Goal: Book appointment/travel/reservation

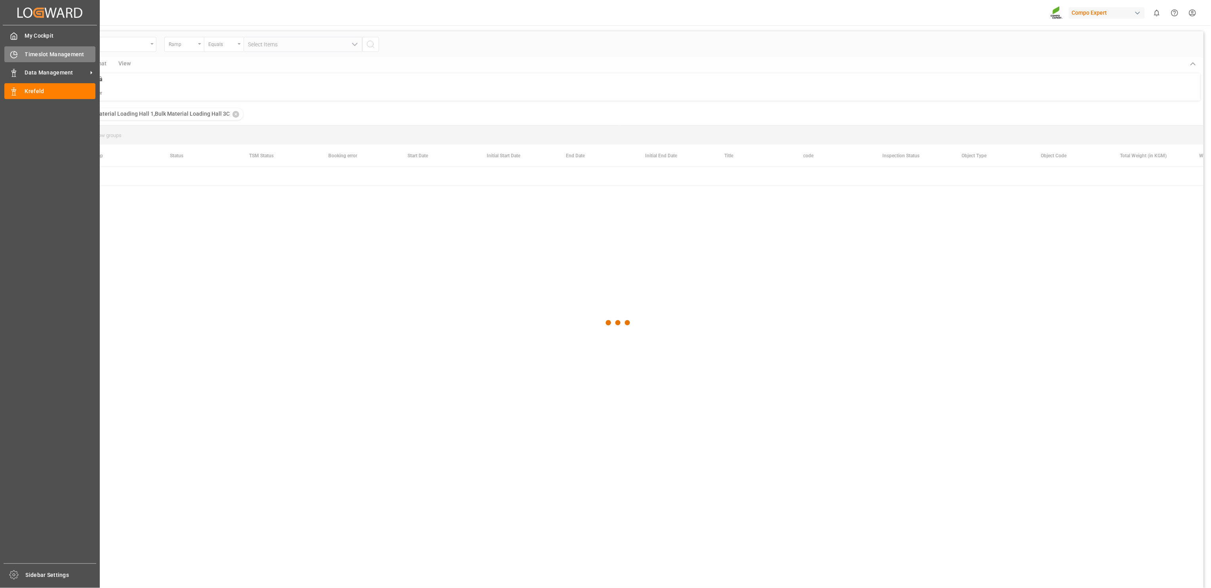
click at [43, 54] on span "Timeslot Management" at bounding box center [60, 54] width 71 height 8
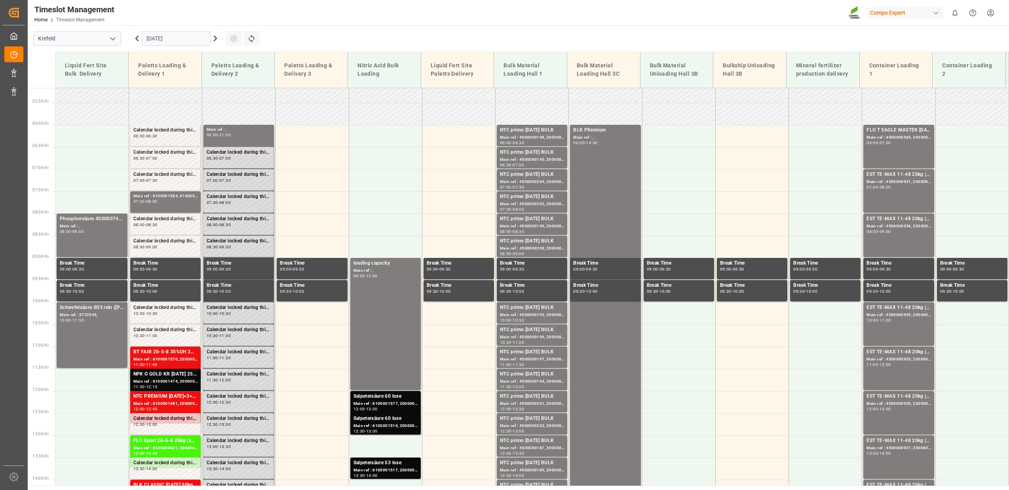
scroll to position [205, 0]
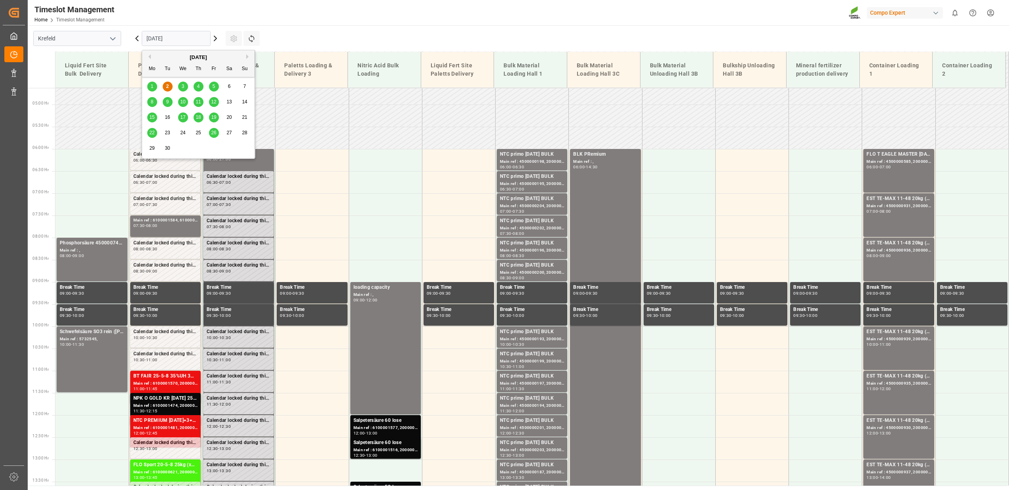
click at [179, 38] on input "[DATE]" at bounding box center [176, 38] width 69 height 15
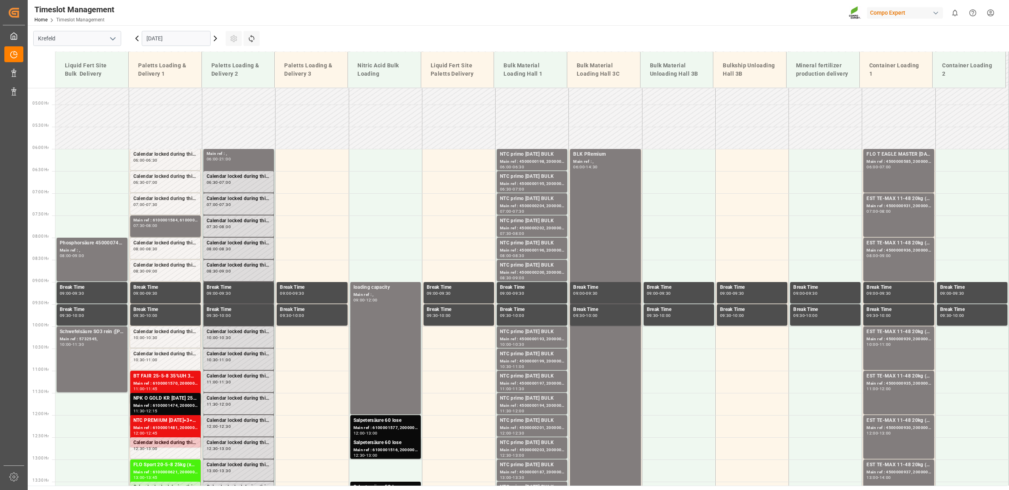
click at [216, 40] on icon at bounding box center [216, 39] width 10 height 10
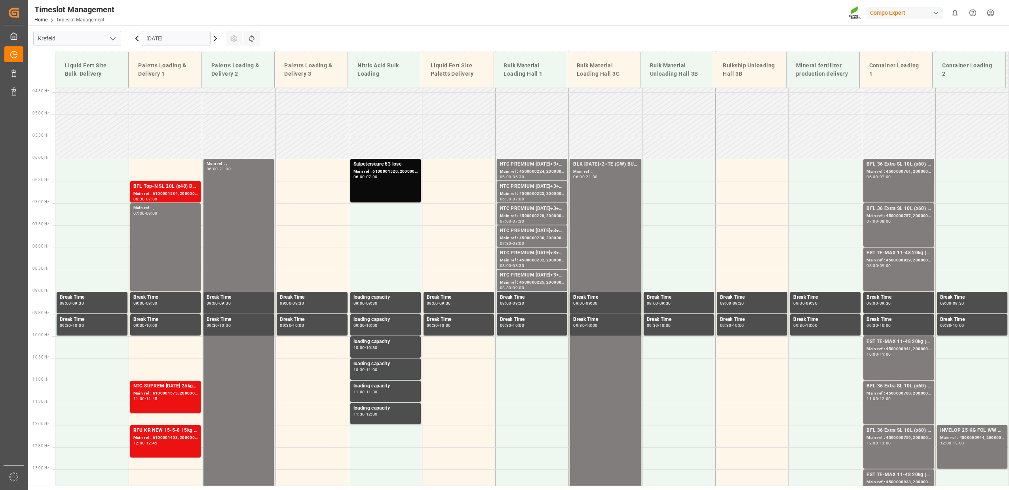
scroll to position [225, 0]
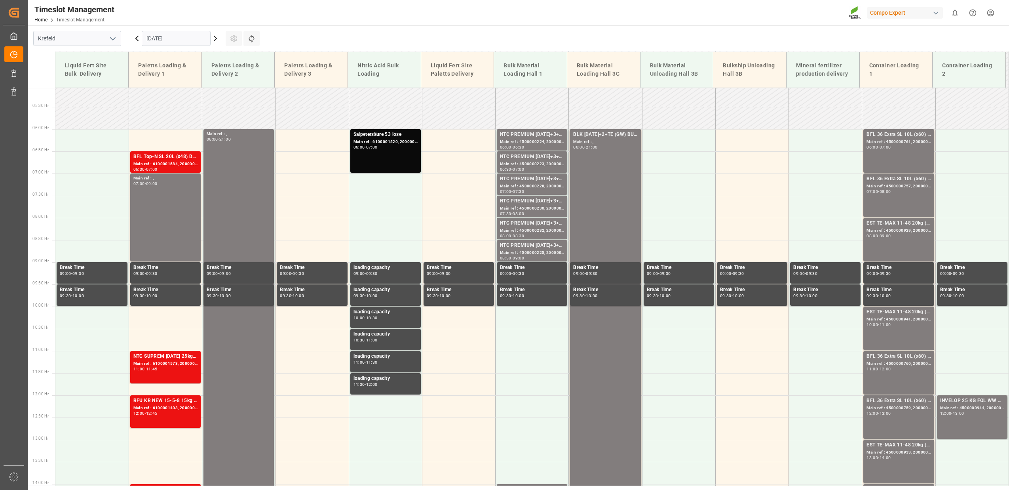
click at [216, 40] on icon at bounding box center [216, 39] width 10 height 10
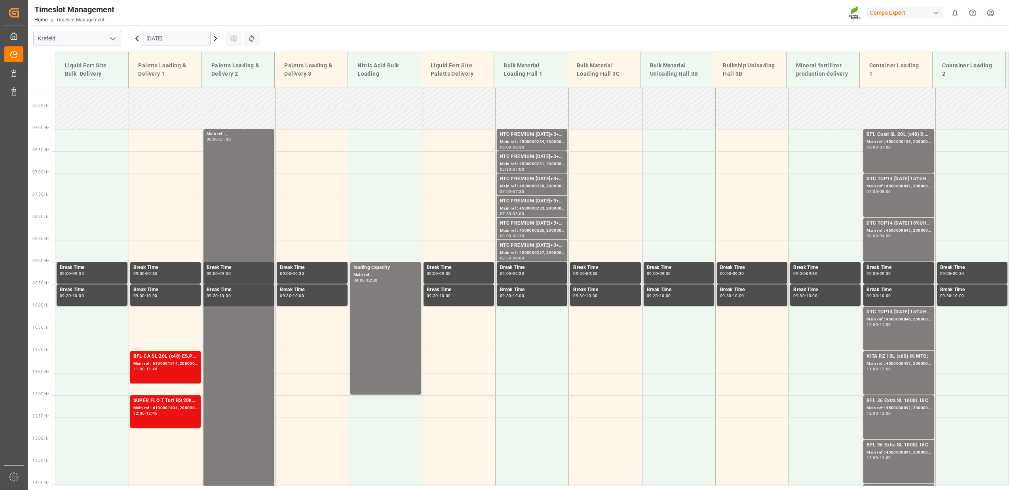
click at [216, 40] on icon at bounding box center [216, 39] width 10 height 10
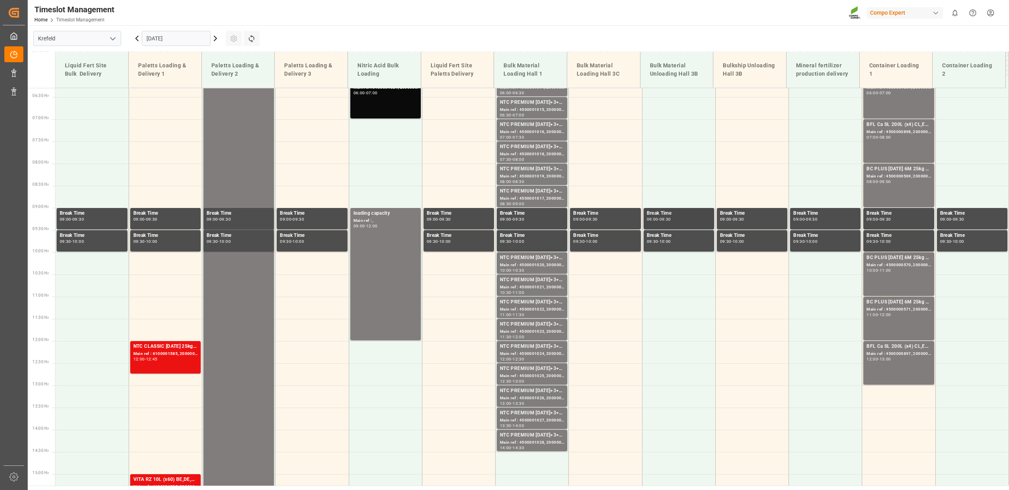
scroll to position [340, 0]
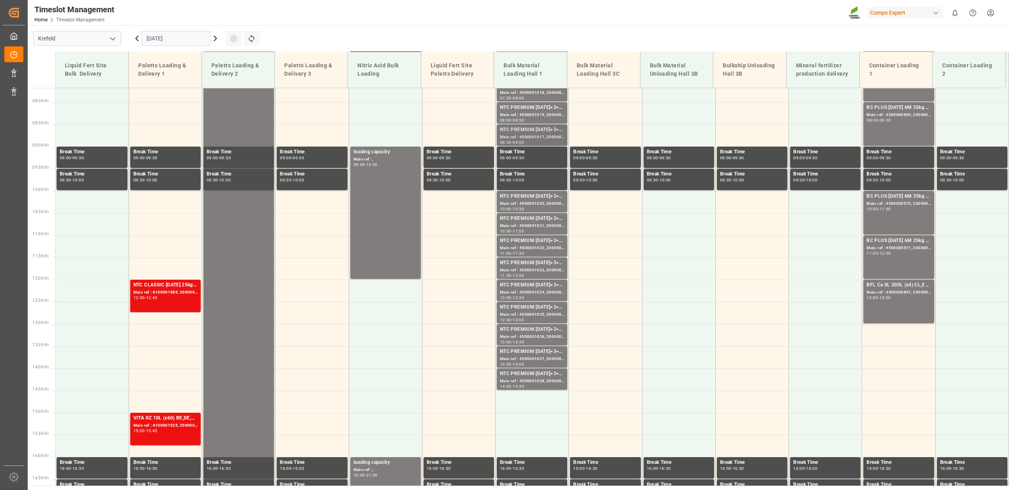
click at [550, 139] on div "Main ref : 4500001017, 2000001045" at bounding box center [532, 137] width 64 height 7
click at [541, 266] on div "NTC PREMIUM [DATE]+3+TE BULK" at bounding box center [532, 263] width 64 height 8
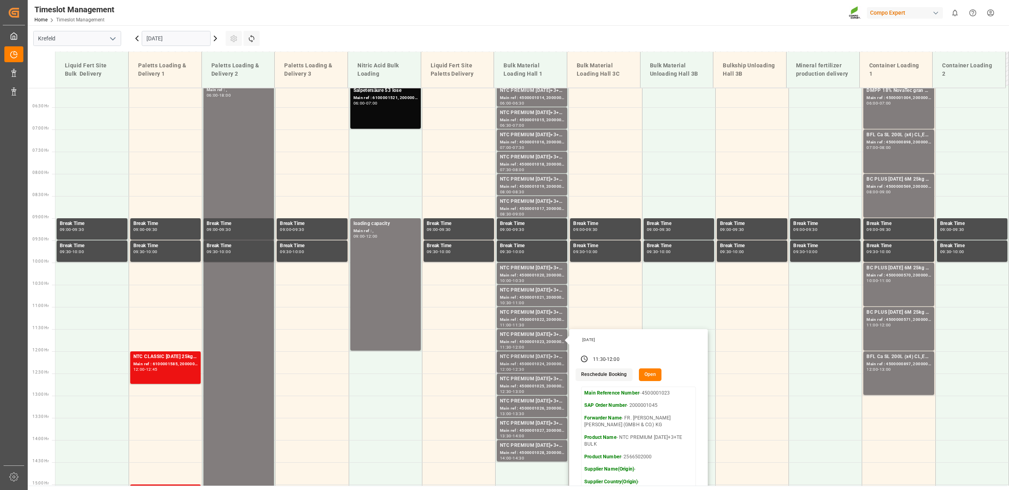
scroll to position [109, 0]
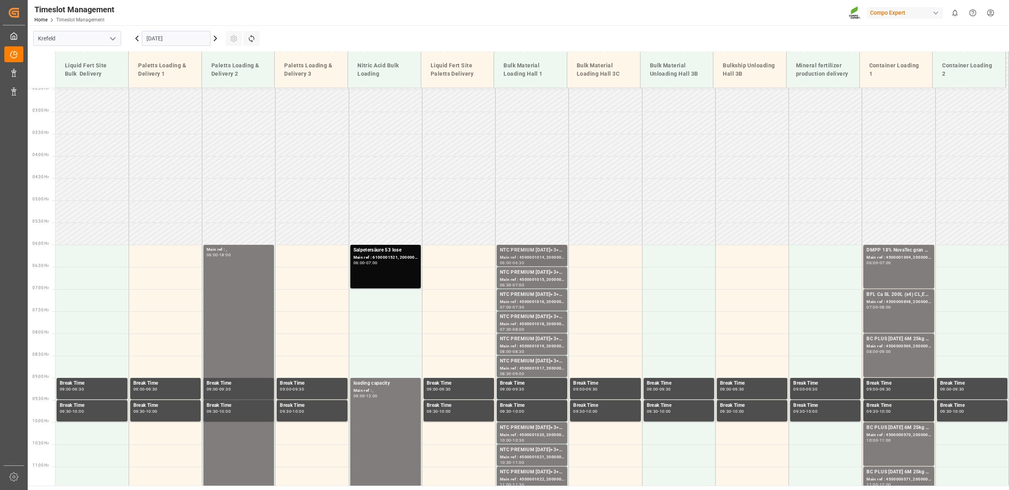
click at [540, 254] on div "Main ref : 4500001014, 2000001045" at bounding box center [532, 257] width 64 height 7
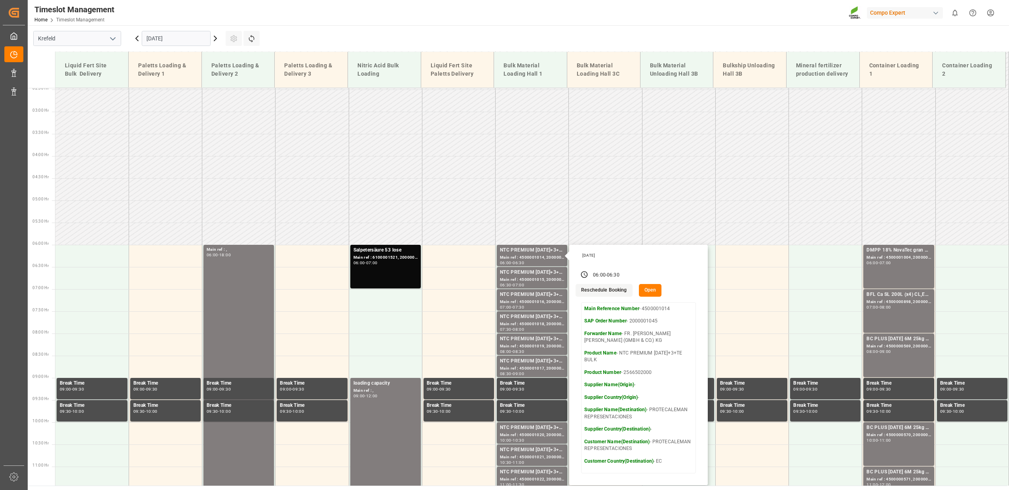
click at [135, 41] on icon at bounding box center [137, 39] width 10 height 10
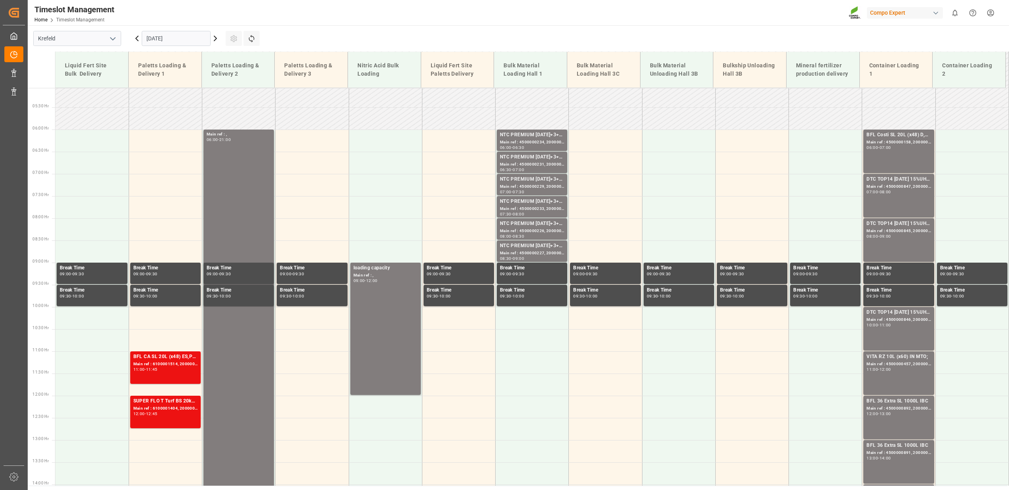
scroll to position [225, 0]
click at [537, 205] on div "Main ref : 4500000233, 2000000040;" at bounding box center [532, 208] width 64 height 7
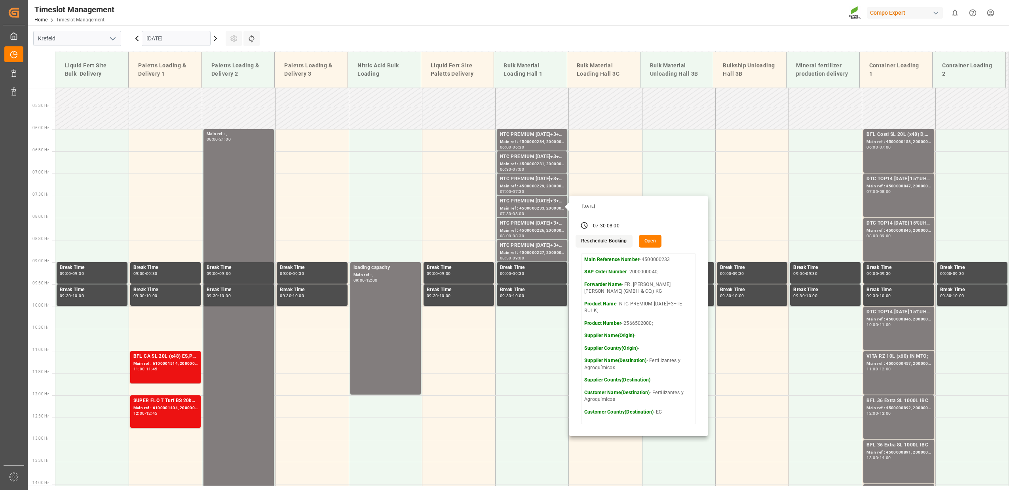
click at [135, 40] on icon at bounding box center [137, 39] width 10 height 10
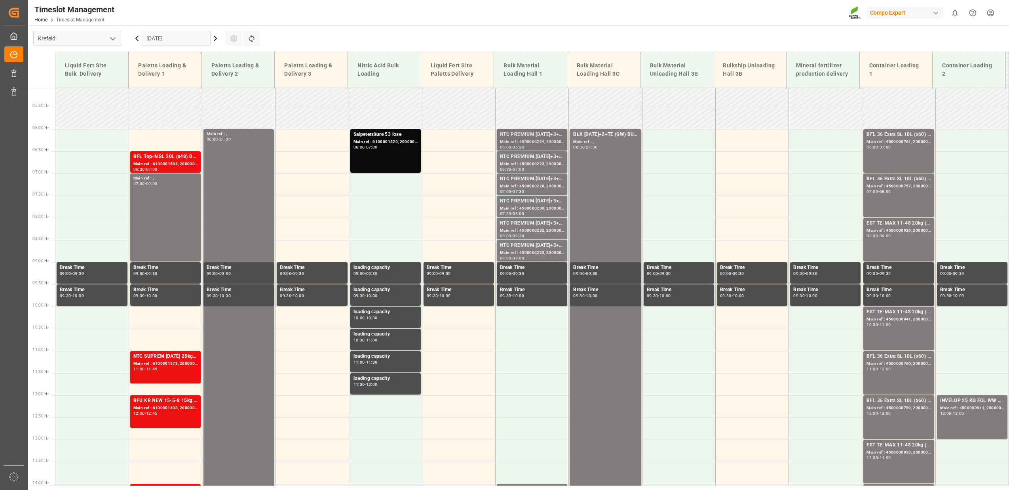
click at [531, 132] on div "NTC PREMIUM [DATE]+3+TE BULK;" at bounding box center [532, 135] width 64 height 8
click at [527, 193] on div "07:00 - 07:30" at bounding box center [532, 192] width 64 height 4
click at [137, 38] on icon at bounding box center [137, 38] width 2 height 5
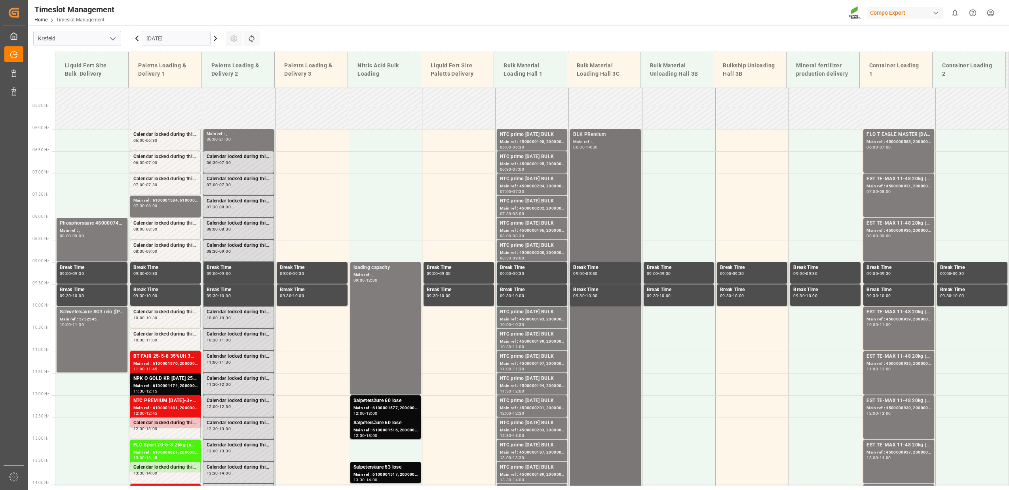
click at [620, 162] on div "BLK PRemium Main ref : , 06:00 - 14:30" at bounding box center [605, 317] width 64 height 373
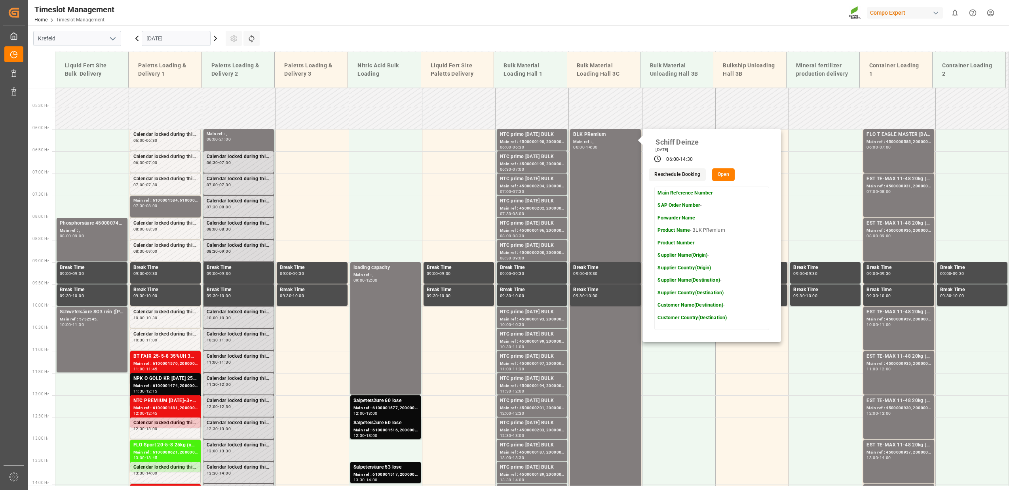
click at [216, 41] on icon at bounding box center [216, 39] width 10 height 10
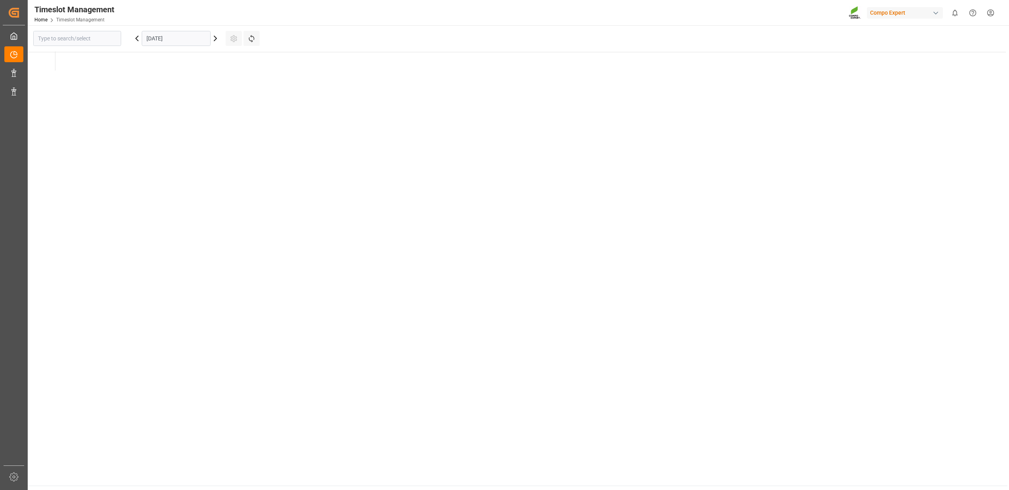
type input "Krefeld"
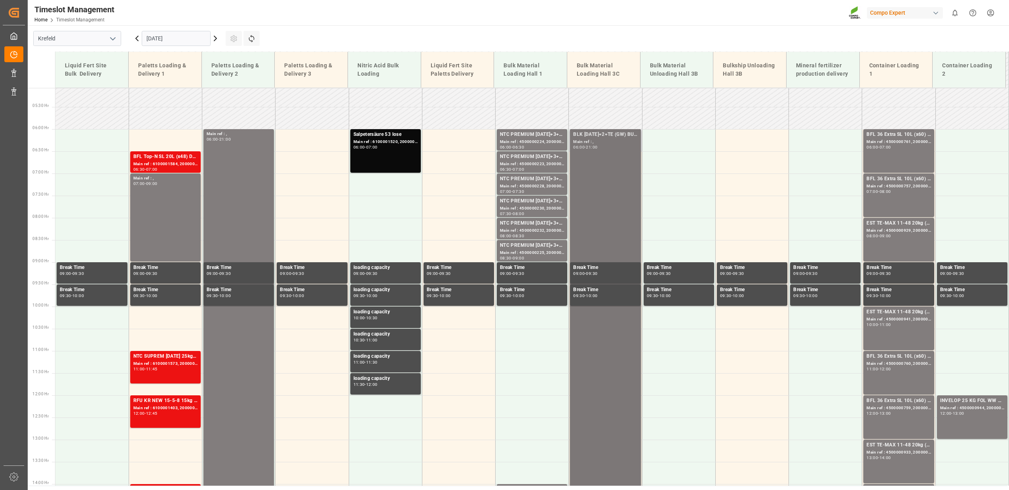
click at [630, 175] on div "BLK [DATE]+2+TE (GW) BULK Main ref : , 06:00 - 21:00" at bounding box center [605, 461] width 64 height 661
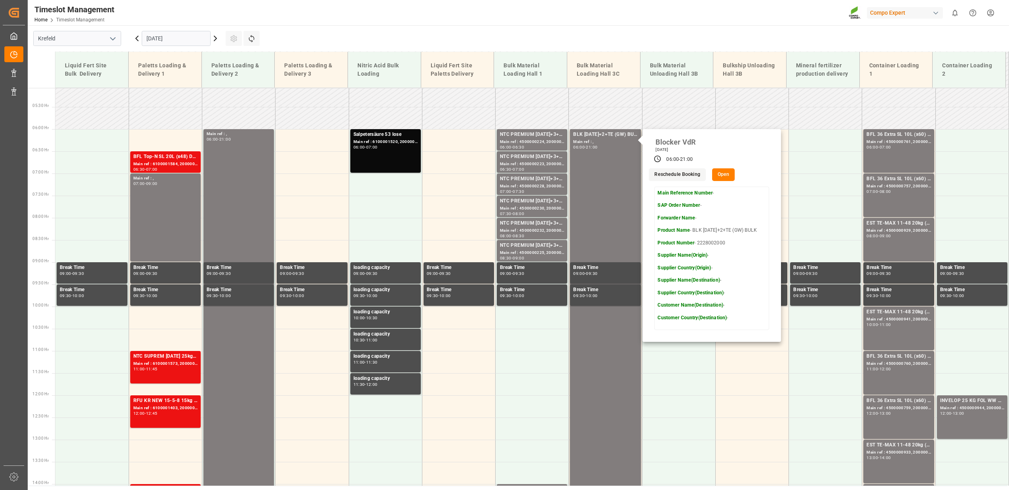
click at [215, 41] on icon at bounding box center [216, 39] width 10 height 10
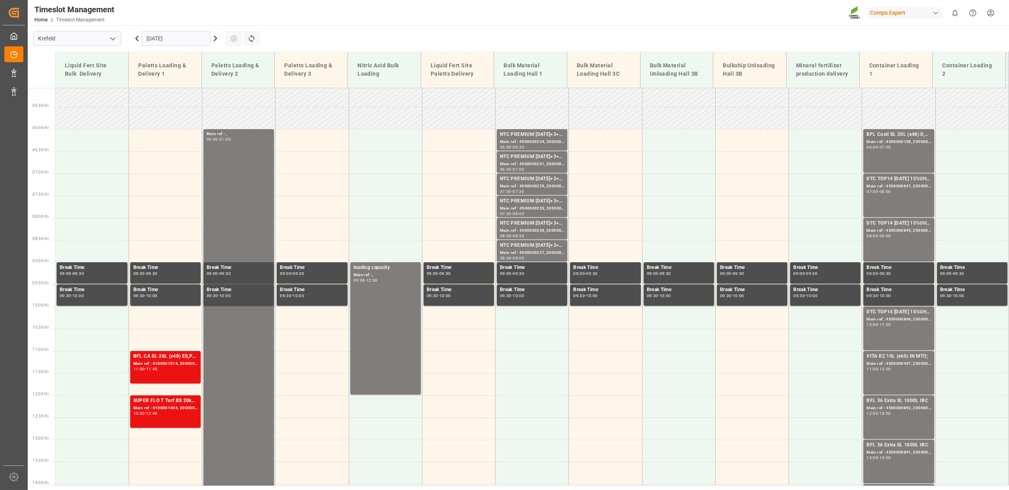
click at [215, 41] on icon at bounding box center [216, 39] width 10 height 10
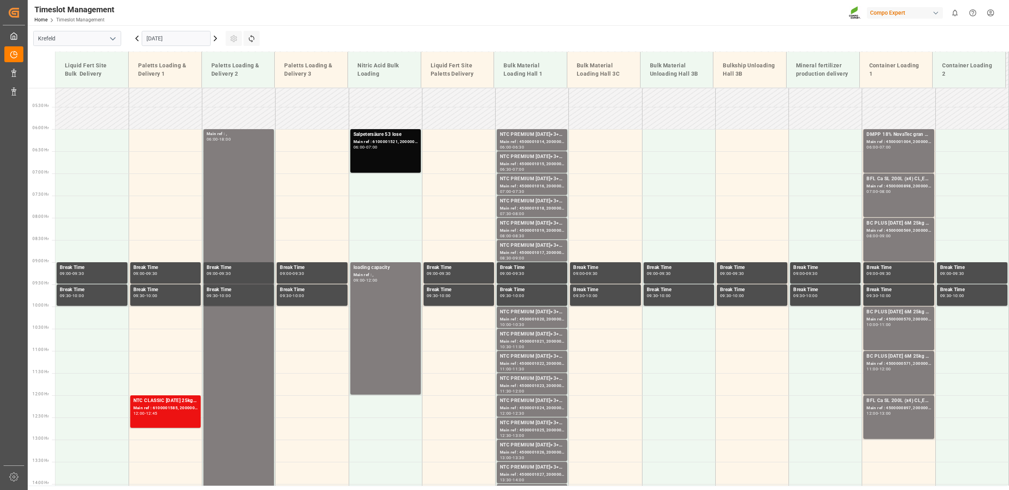
click at [138, 39] on icon at bounding box center [137, 39] width 10 height 10
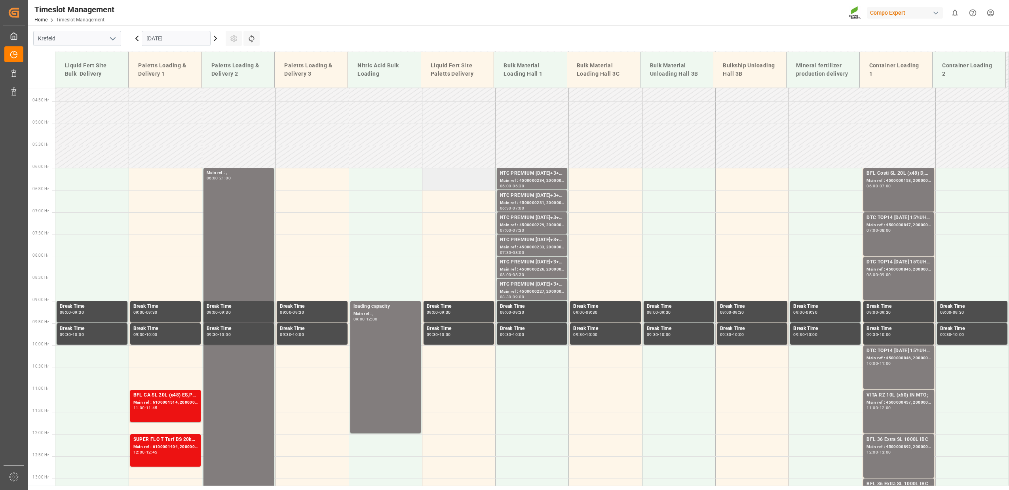
scroll to position [109, 0]
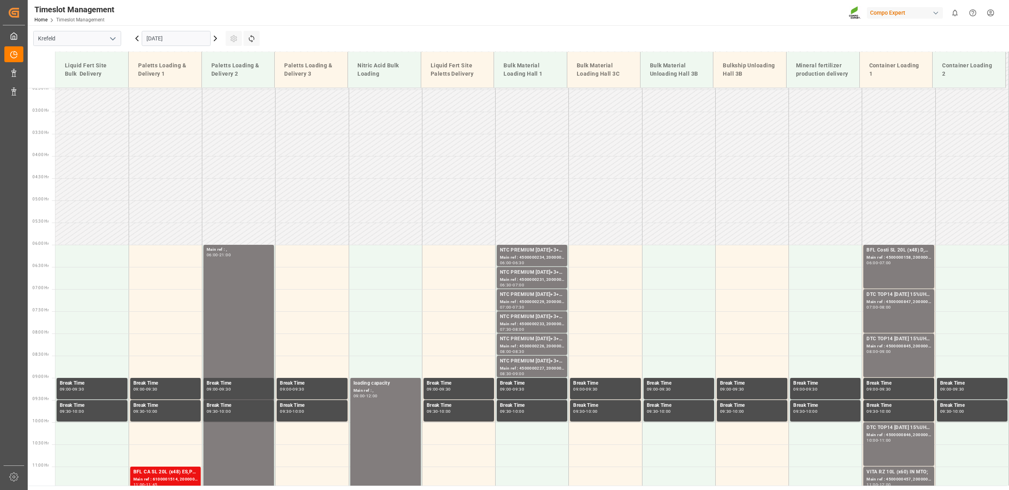
click at [137, 38] on icon at bounding box center [137, 39] width 10 height 10
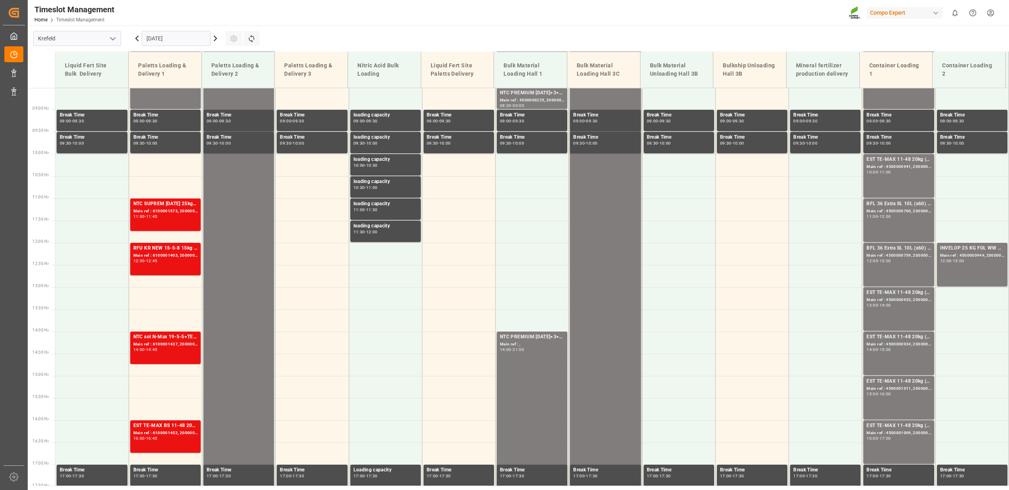
scroll to position [456, 0]
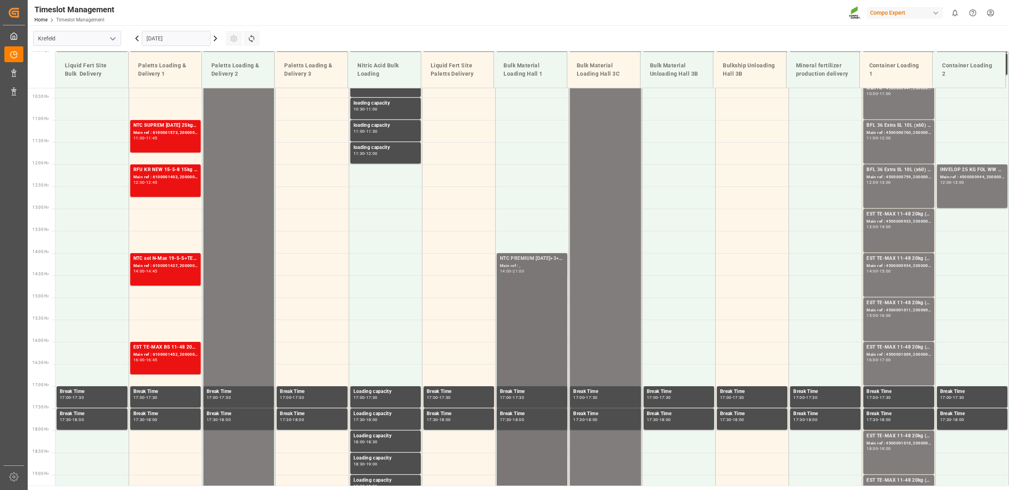
click at [525, 277] on div "NTC PREMIUM [DATE]+3+TE BULK Main ref : , 14:00 - 21:00" at bounding box center [532, 408] width 64 height 306
